Goal: Find specific page/section: Find specific page/section

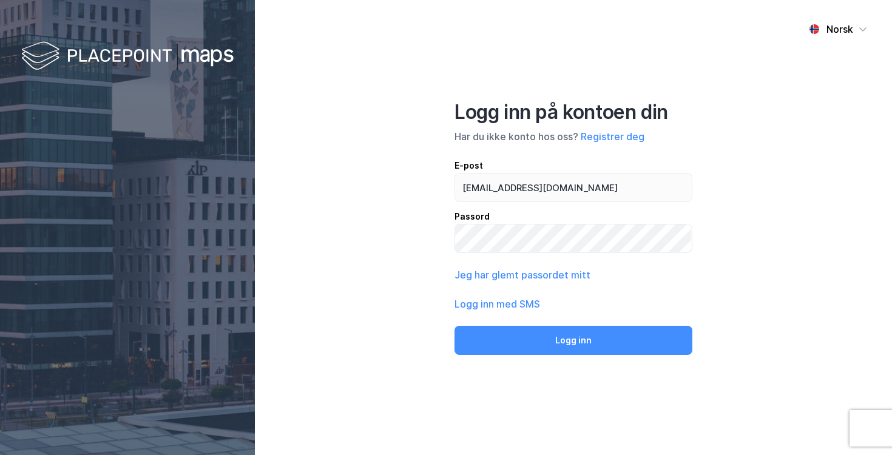
click at [454, 326] on button "Logg inn" at bounding box center [573, 340] width 238 height 29
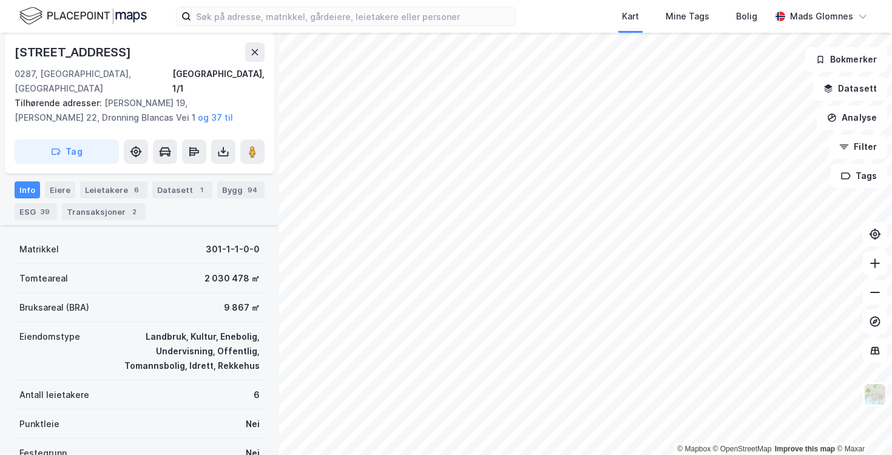
scroll to position [83, 0]
